Goal: Transaction & Acquisition: Purchase product/service

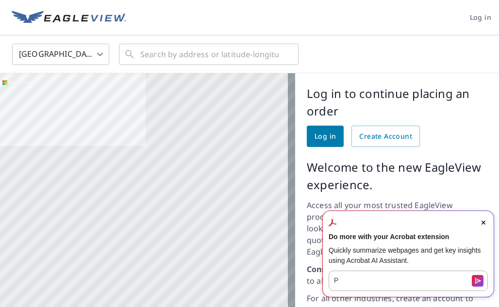
click at [485, 219] on span "Close Acrobat AI Assistant Dialog" at bounding box center [483, 222] width 9 height 9
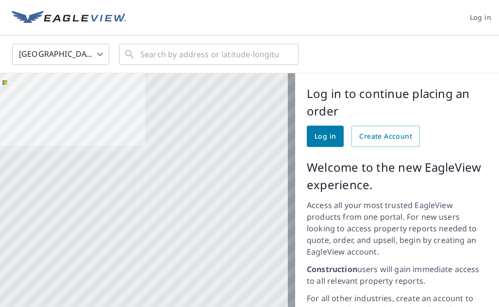
click at [314, 136] on span "Log in" at bounding box center [324, 137] width 21 height 12
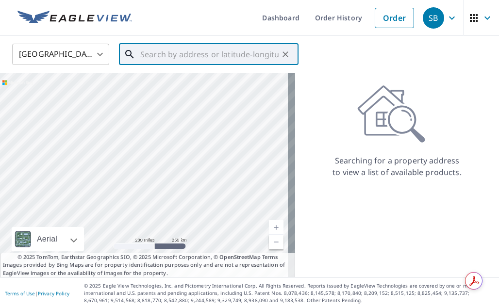
click at [150, 57] on input "text" at bounding box center [209, 54] width 138 height 27
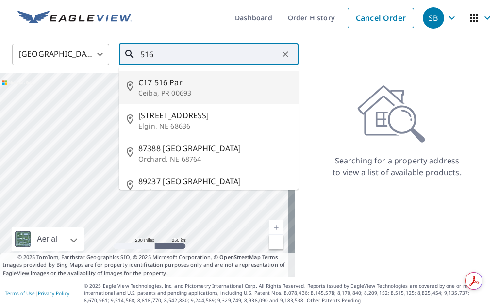
click at [148, 57] on input "516" at bounding box center [209, 54] width 138 height 27
click at [145, 57] on input "516" at bounding box center [209, 54] width 138 height 27
click at [170, 55] on input "5516" at bounding box center [209, 54] width 138 height 27
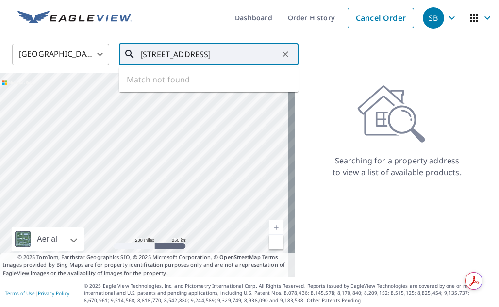
drag, startPoint x: 194, startPoint y: 58, endPoint x: 193, endPoint y: 63, distance: 4.9
click at [194, 58] on input "[STREET_ADDRESS]" at bounding box center [209, 54] width 138 height 27
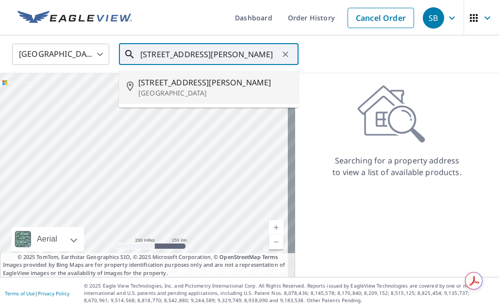
scroll to position [2, 0]
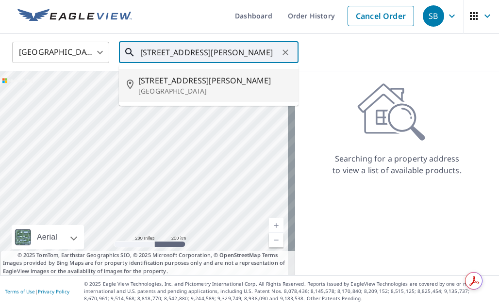
click at [196, 87] on p "[GEOGRAPHIC_DATA]" at bounding box center [214, 91] width 152 height 10
type input "[STREET_ADDRESS][PERSON_NAME]"
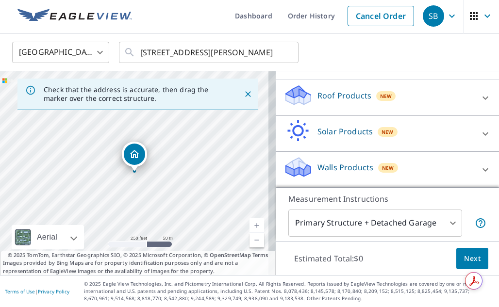
scroll to position [103, 0]
click at [330, 99] on p "Roof Products" at bounding box center [344, 96] width 54 height 12
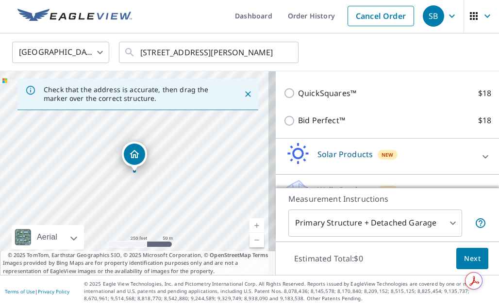
scroll to position [186, 0]
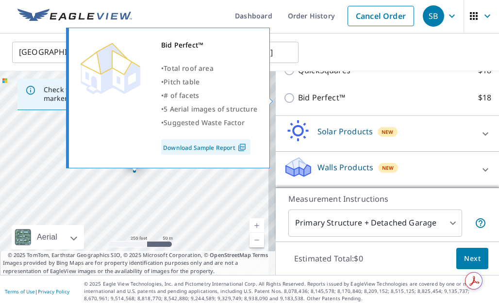
click at [344, 99] on label "Bid Perfect™ $18" at bounding box center [394, 98] width 193 height 12
click at [298, 99] on input "Bid Perfect™ $18" at bounding box center [290, 98] width 15 height 12
checkbox input "true"
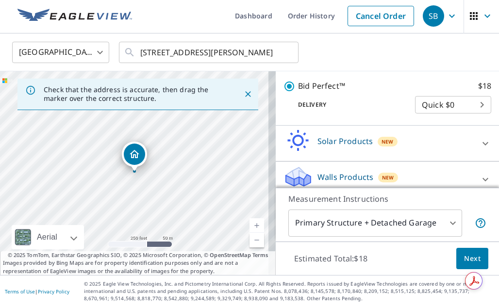
click at [466, 257] on span "Next" at bounding box center [472, 259] width 16 height 12
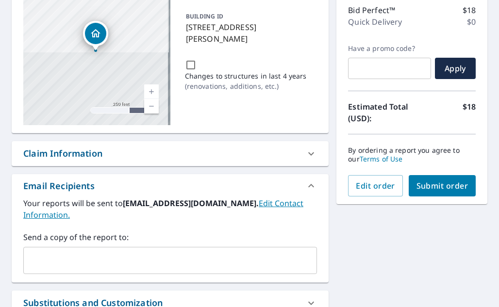
scroll to position [103, 0]
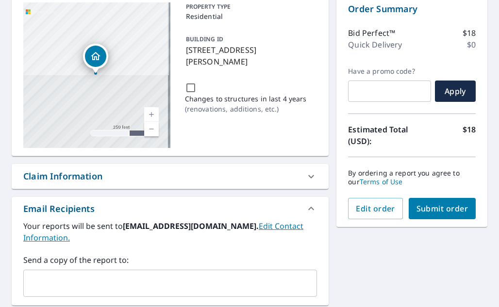
click at [429, 210] on span "Submit order" at bounding box center [442, 208] width 52 height 11
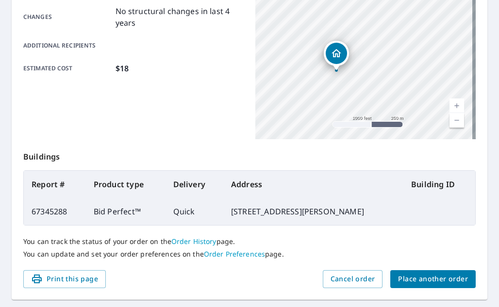
scroll to position [271, 0]
